Goal: Check status

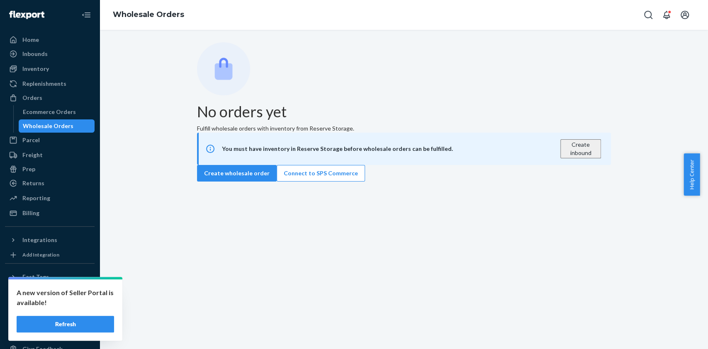
click at [97, 325] on button "Refresh" at bounding box center [65, 324] width 97 height 17
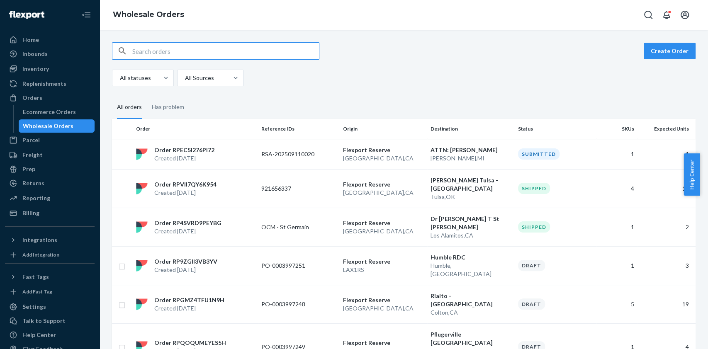
click at [502, 107] on fieldset "All orders Has problem" at bounding box center [403, 107] width 583 height 23
